Goal: Check status: Check status

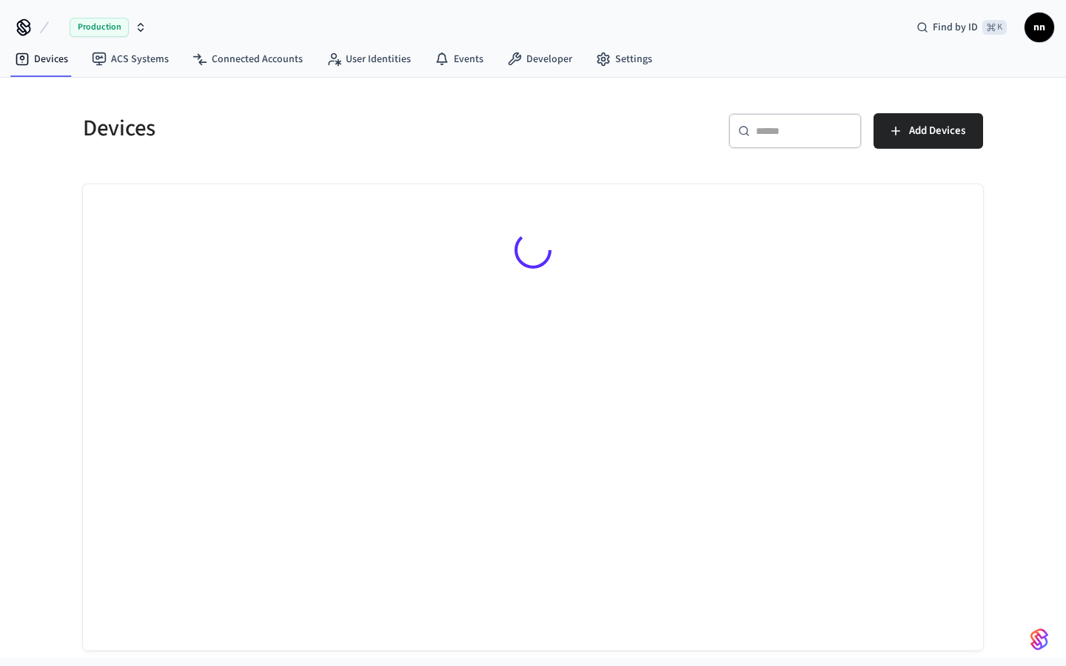
click at [811, 136] on input "text" at bounding box center [804, 131] width 96 height 15
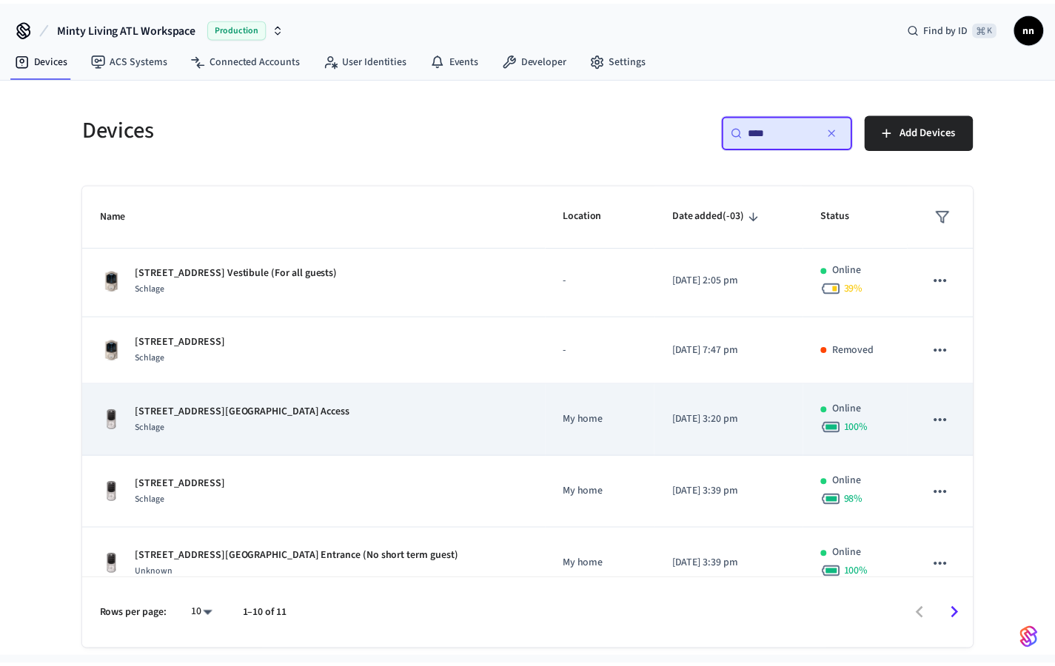
scroll to position [389, 0]
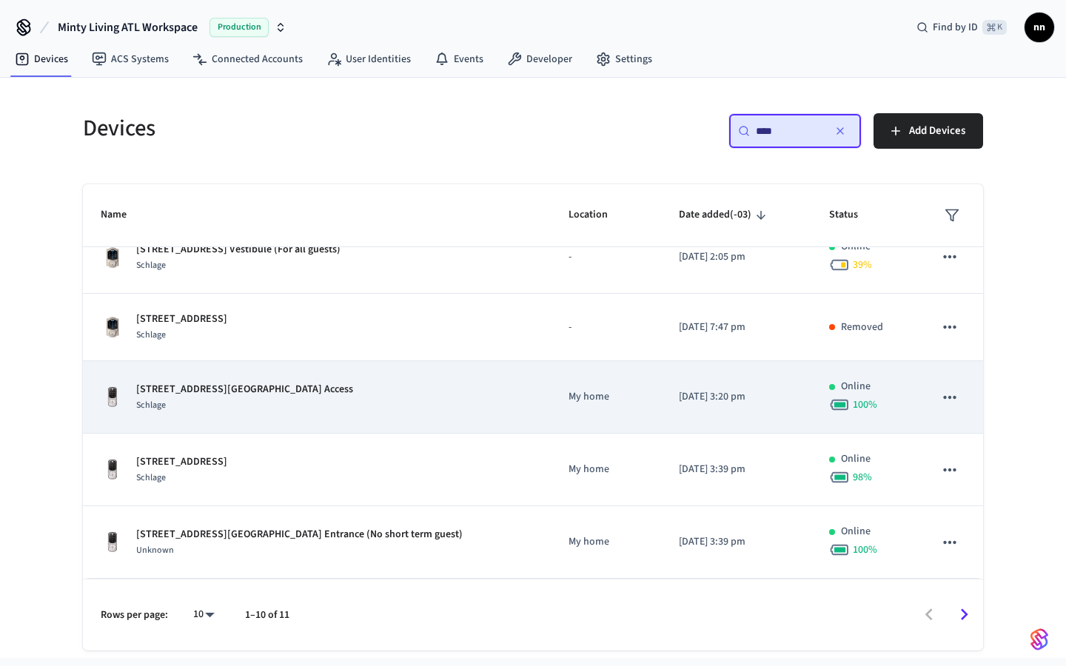
type input "****"
click at [287, 400] on div "Schlage" at bounding box center [244, 405] width 217 height 16
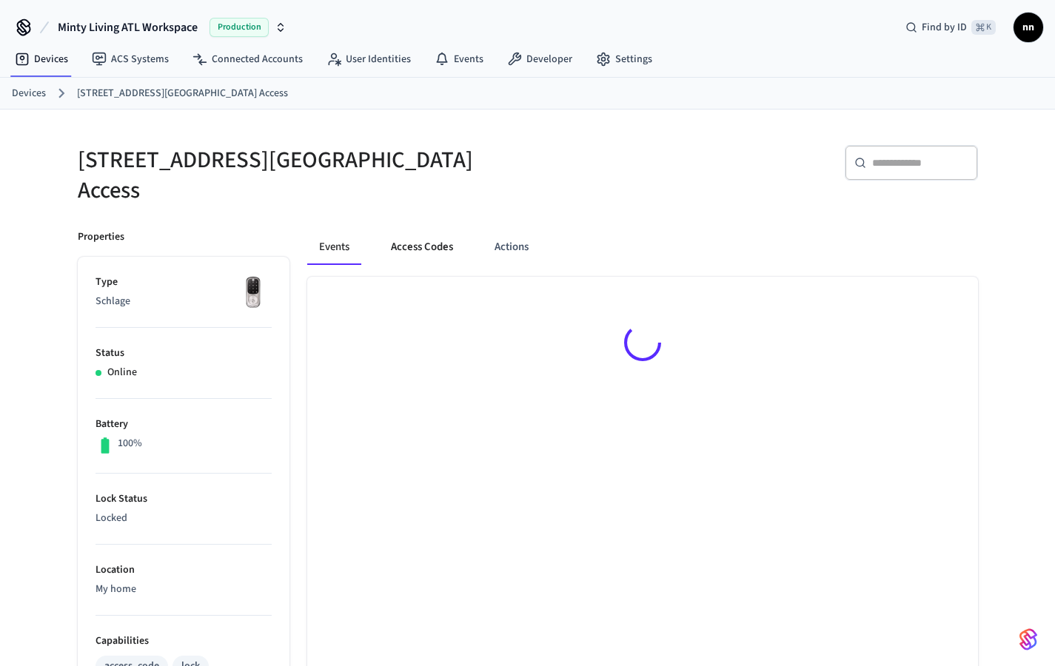
click at [410, 238] on button "Access Codes" at bounding box center [422, 247] width 86 height 36
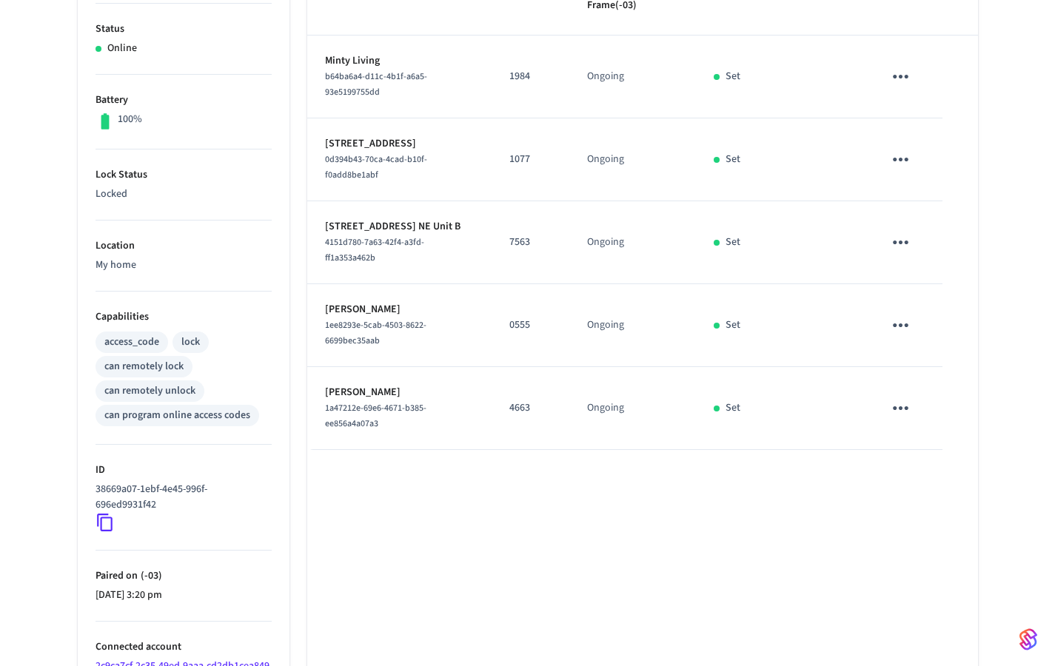
scroll to position [118, 0]
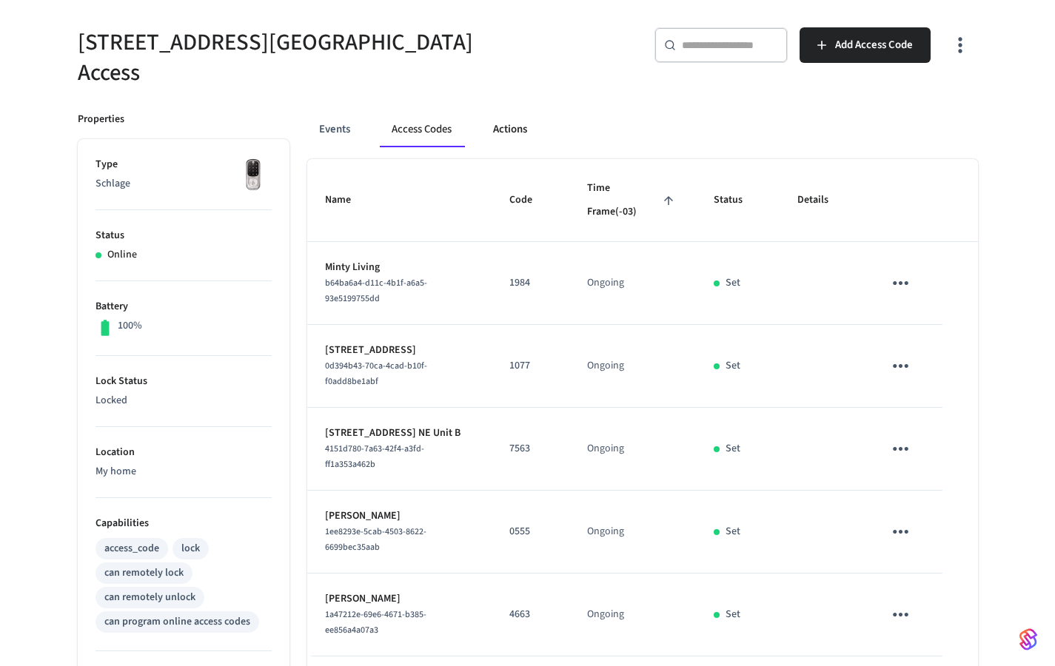
click at [511, 124] on button "Actions" at bounding box center [510, 130] width 58 height 36
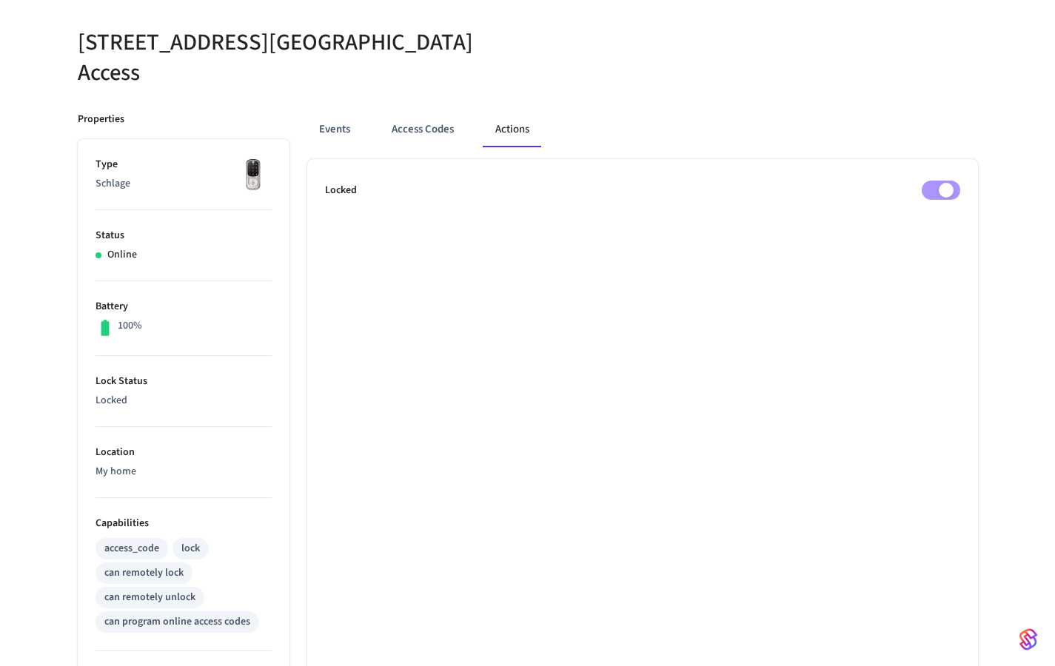
click at [920, 181] on div "Locked" at bounding box center [642, 190] width 635 height 19
click at [342, 118] on button "Events" at bounding box center [334, 130] width 55 height 36
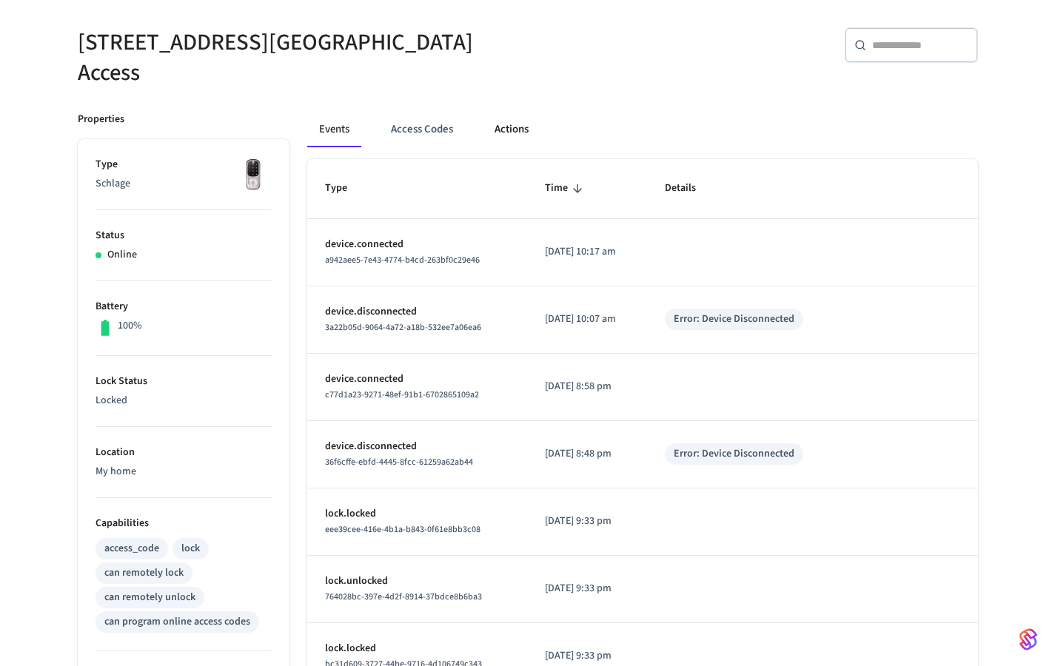
click at [509, 112] on button "Actions" at bounding box center [512, 130] width 58 height 36
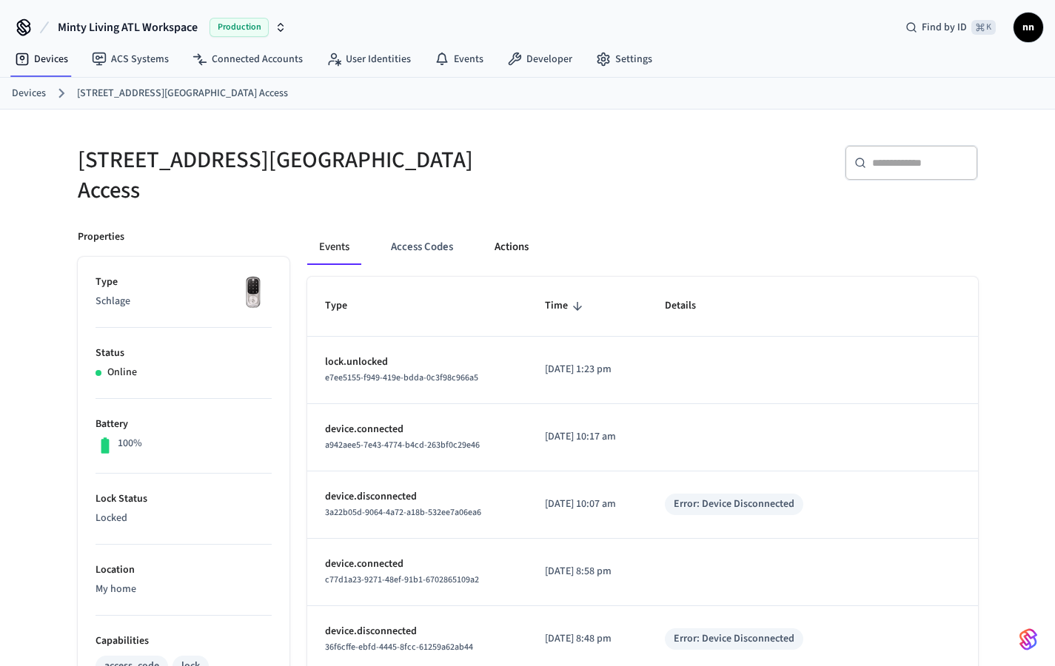
click at [522, 235] on button "Actions" at bounding box center [512, 247] width 58 height 36
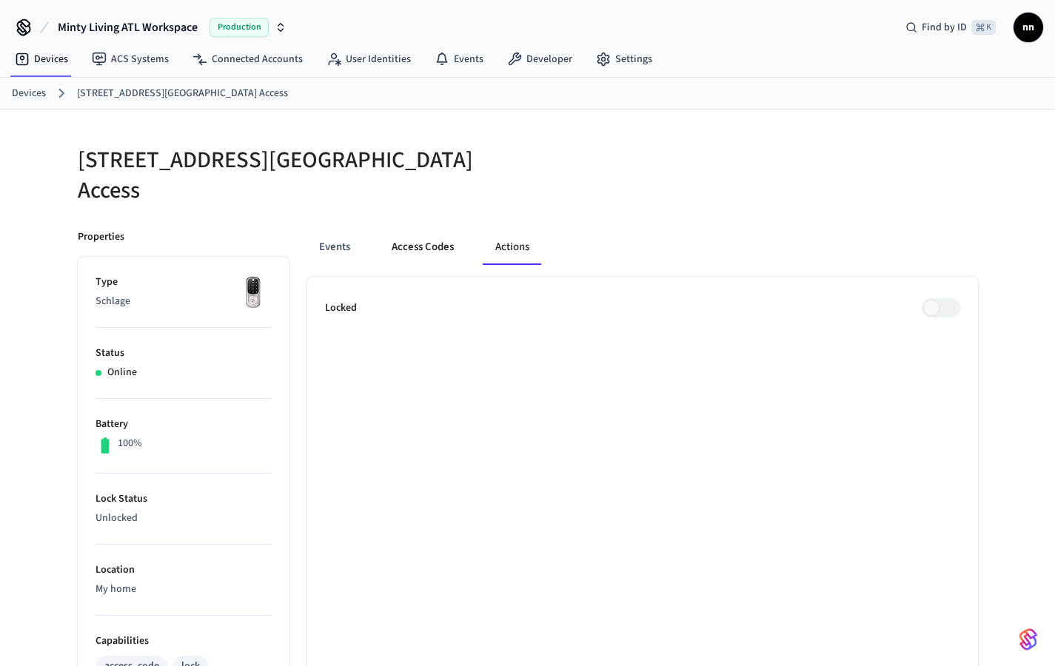
click at [444, 229] on button "Access Codes" at bounding box center [423, 247] width 86 height 36
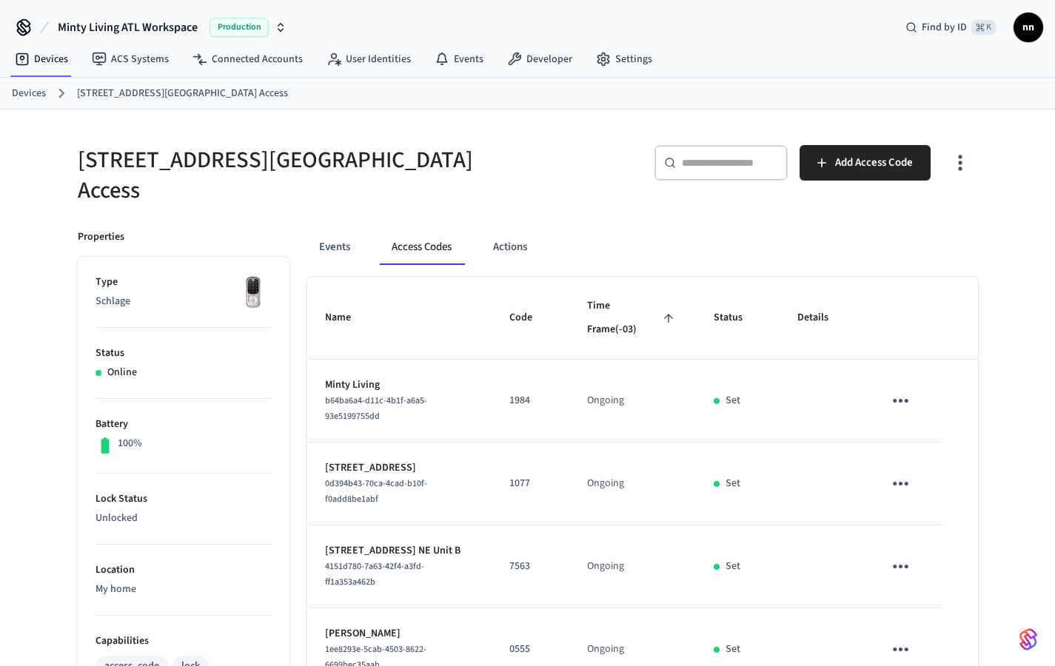
click at [52, 97] on icon at bounding box center [61, 93] width 19 height 19
click at [32, 91] on link "Devices" at bounding box center [29, 94] width 34 height 16
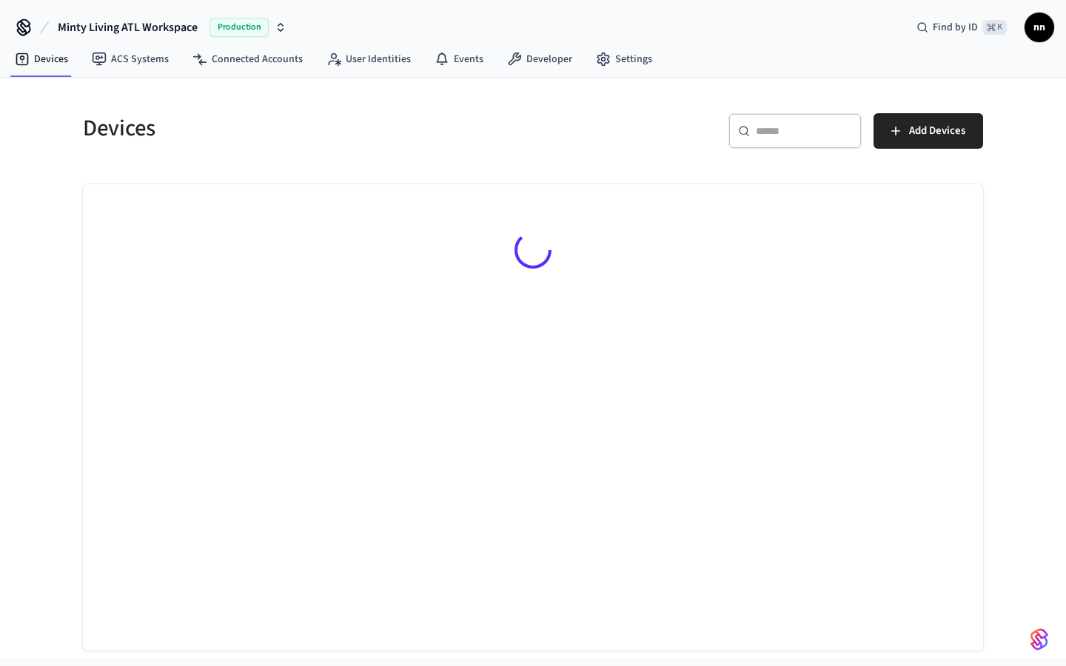
click at [765, 131] on input "text" at bounding box center [804, 131] width 96 height 15
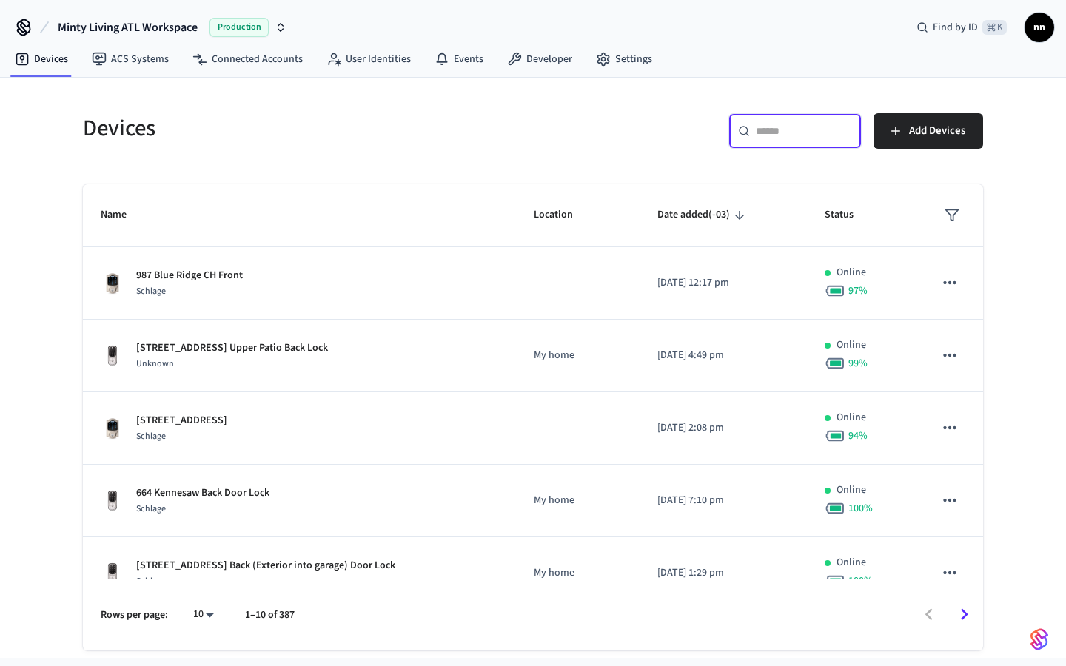
click at [758, 138] on input "text" at bounding box center [804, 131] width 96 height 15
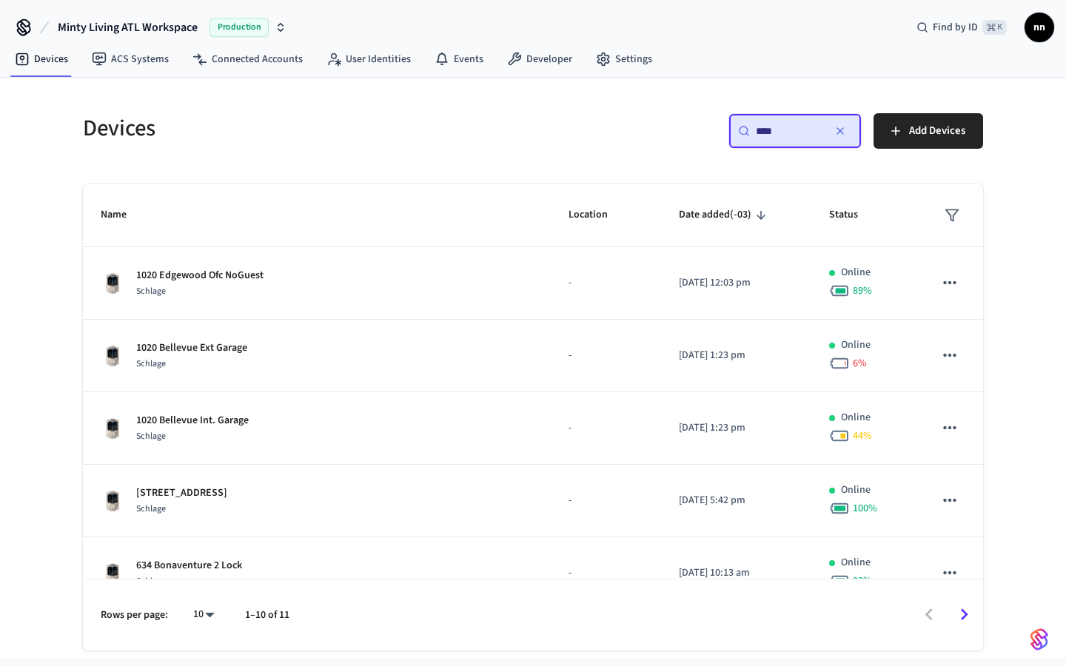
type input "****"
